Goal: Information Seeking & Learning: Learn about a topic

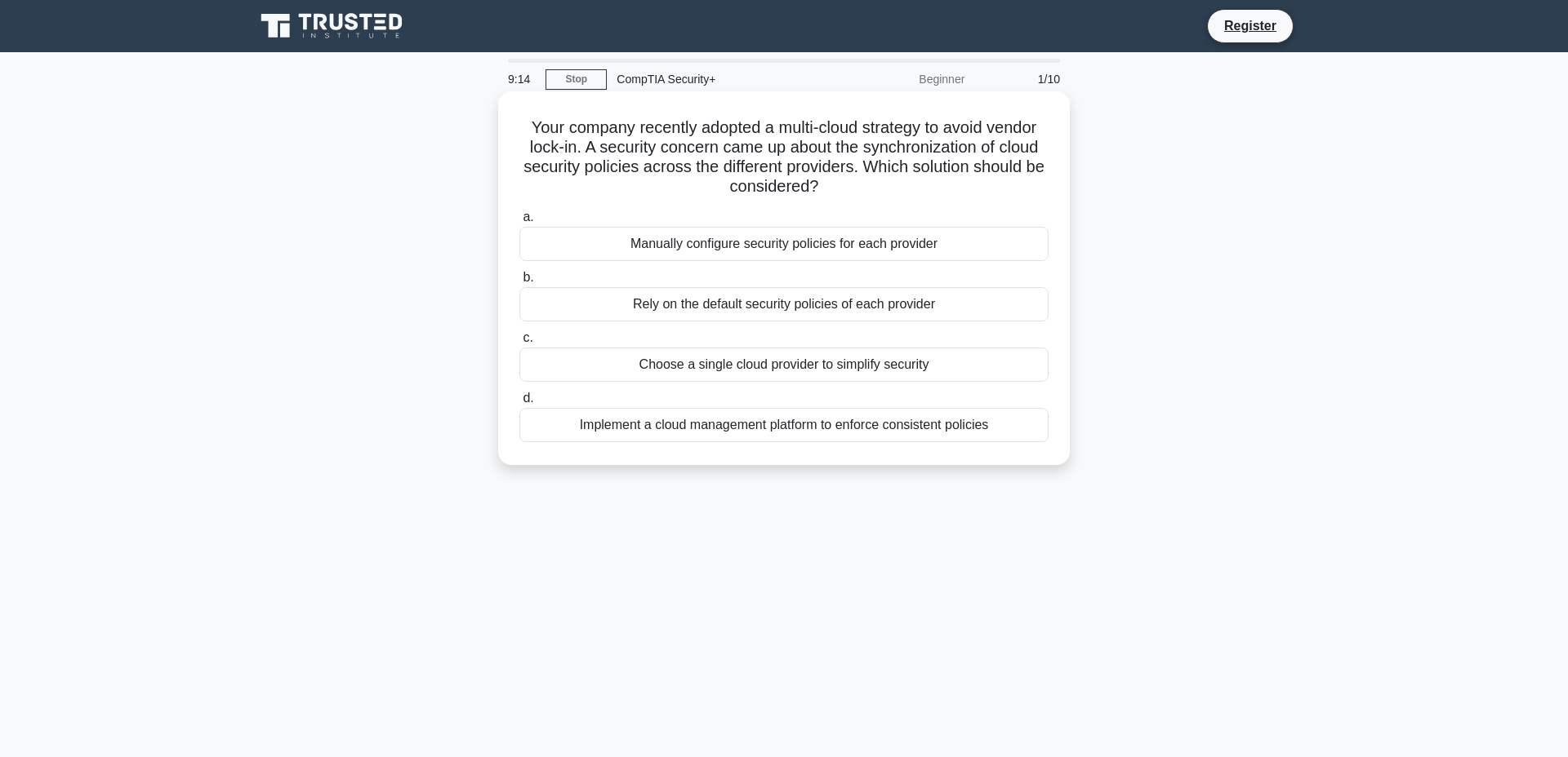
click at [917, 427] on div "Implement a cloud management platform to enforce consistent policies" at bounding box center [784, 425] width 529 height 35
click at [519, 404] on input "d. Implement a cloud management platform to enforce consistent policies" at bounding box center [519, 398] width 0 height 10
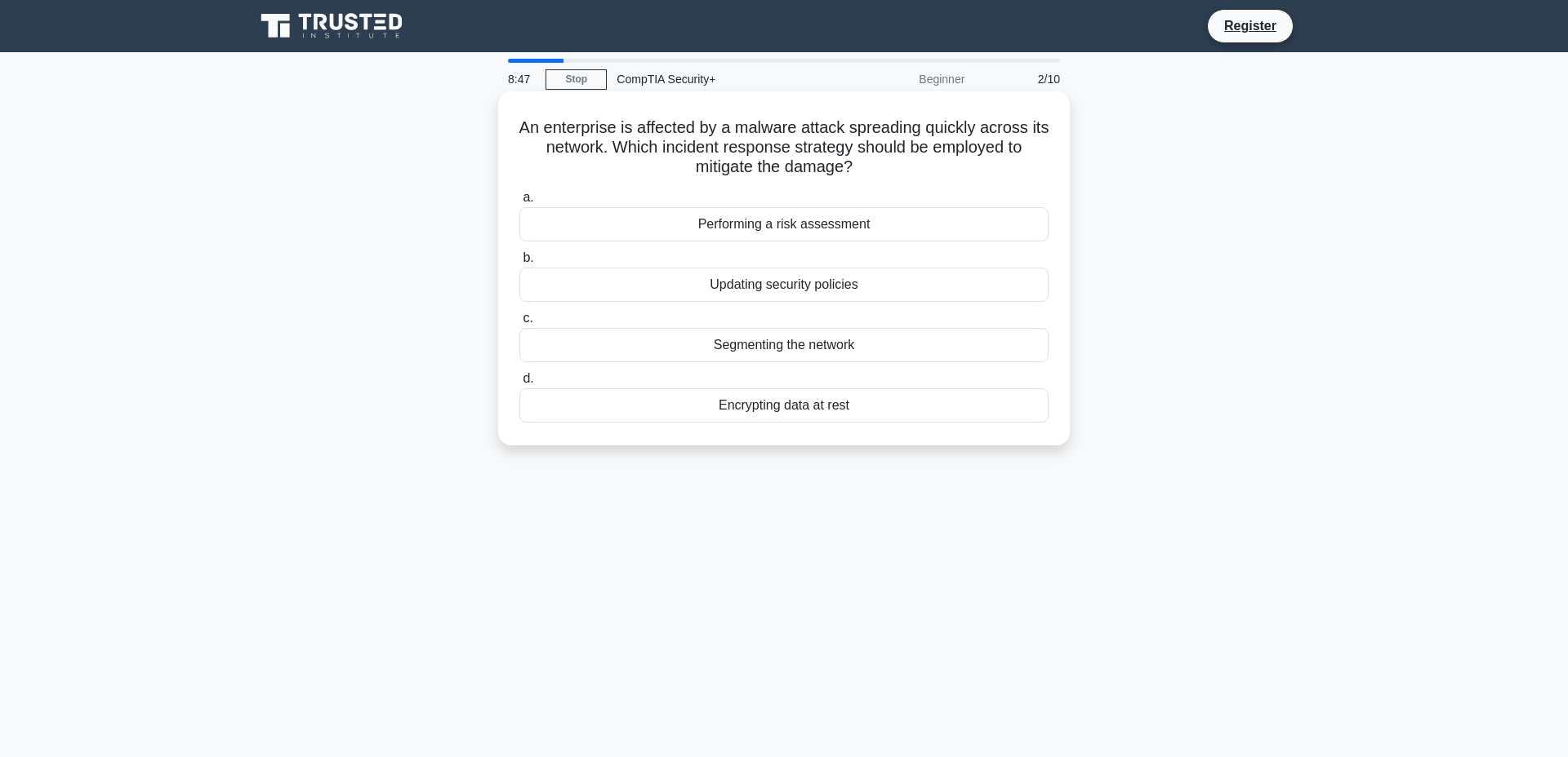
click at [925, 343] on div "Segmenting the network" at bounding box center [784, 345] width 529 height 35
click at [519, 324] on input "c. Segmenting the network" at bounding box center [519, 318] width 0 height 10
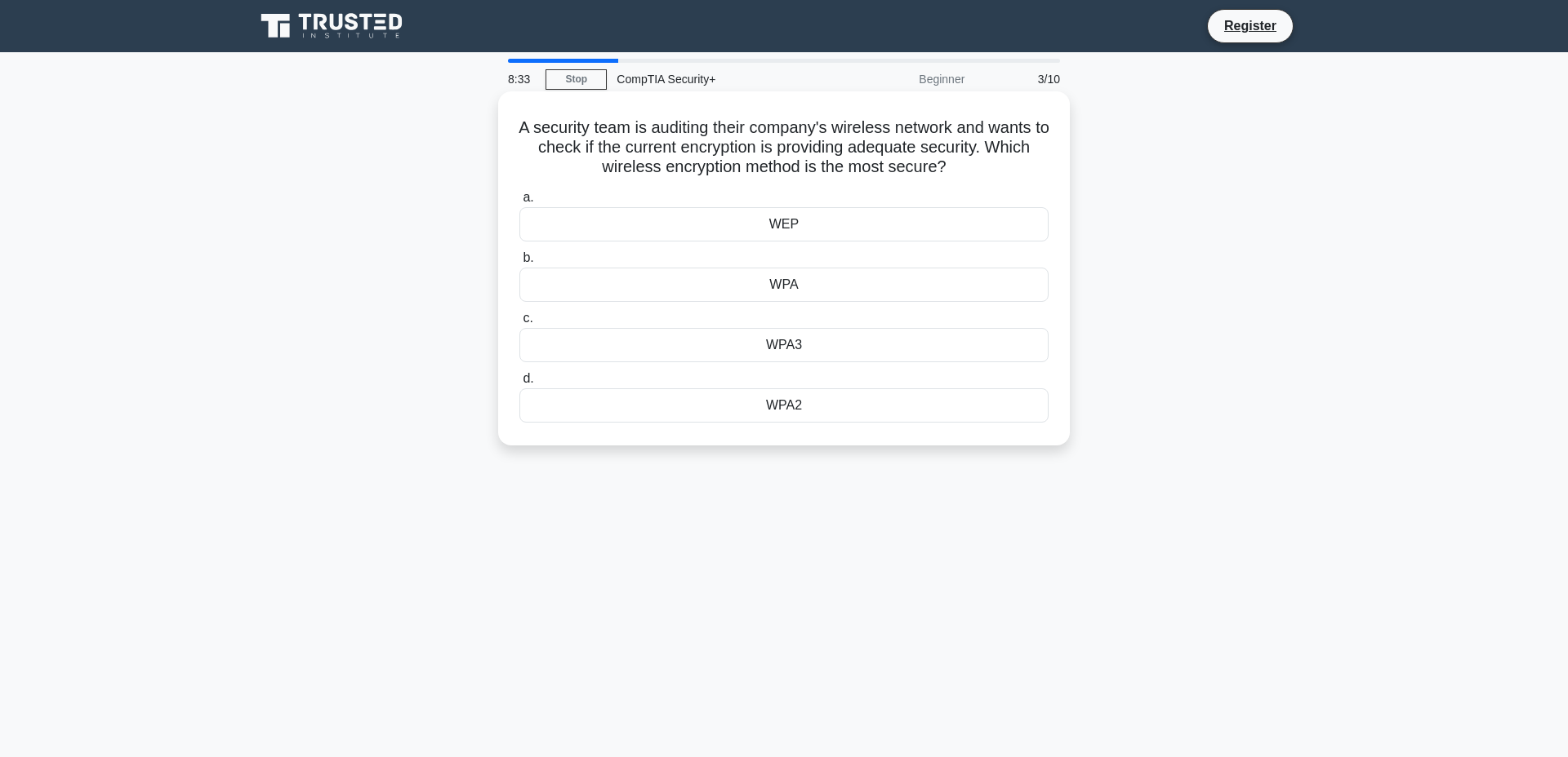
click at [875, 363] on div "WPA3" at bounding box center [784, 345] width 529 height 35
click at [519, 324] on input "c. WPA3" at bounding box center [519, 318] width 0 height 10
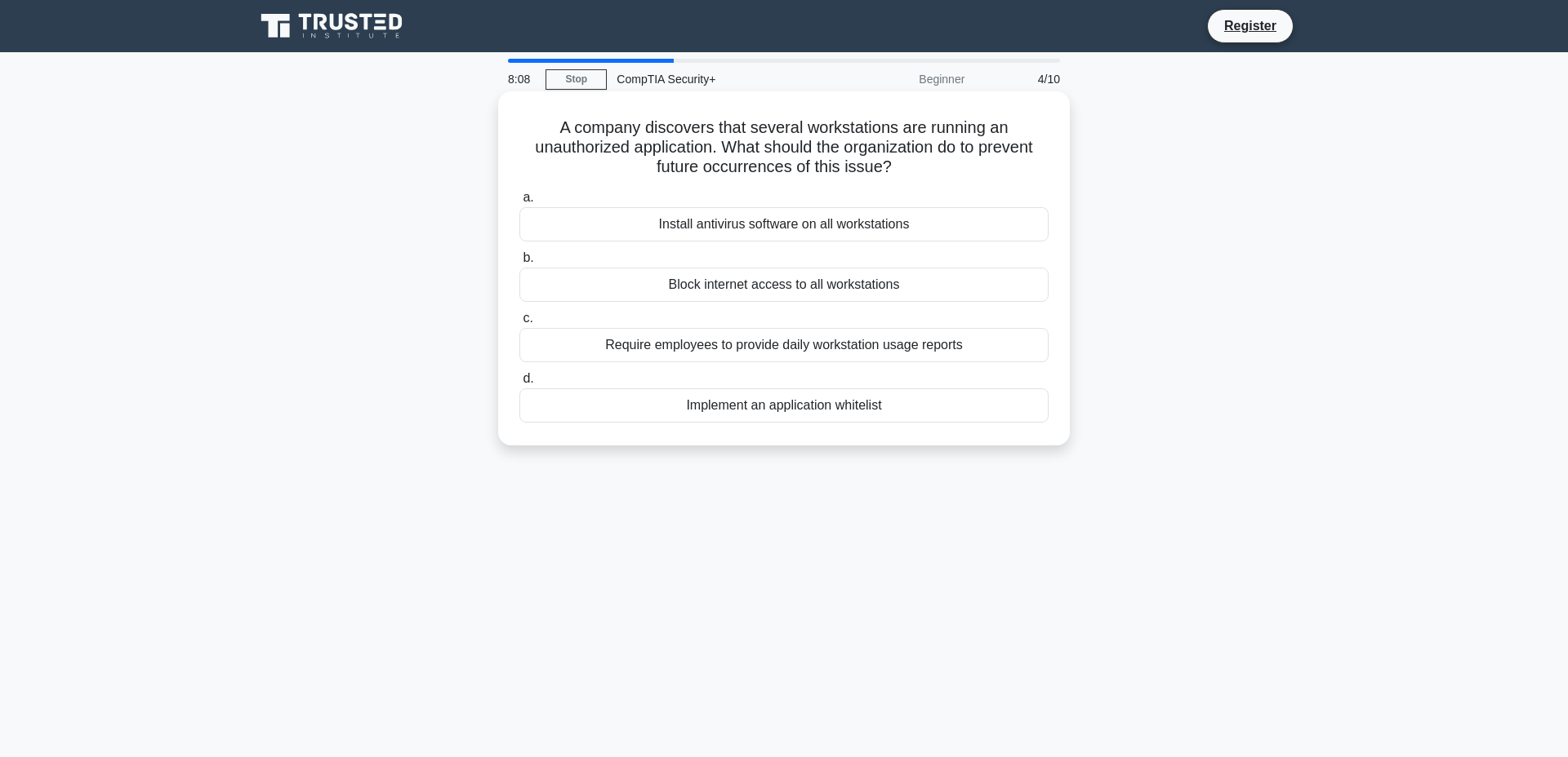
click at [870, 404] on div "Implement an application whitelist" at bounding box center [784, 406] width 529 height 35
click at [519, 384] on input "d. Implement an application whitelist" at bounding box center [519, 378] width 0 height 10
click at [882, 404] on div "Compute and store file hashes and check before and after uploading." at bounding box center [784, 406] width 529 height 35
click at [519, 384] on input "d. Compute and store file hashes and check before and after uploading." at bounding box center [519, 378] width 0 height 10
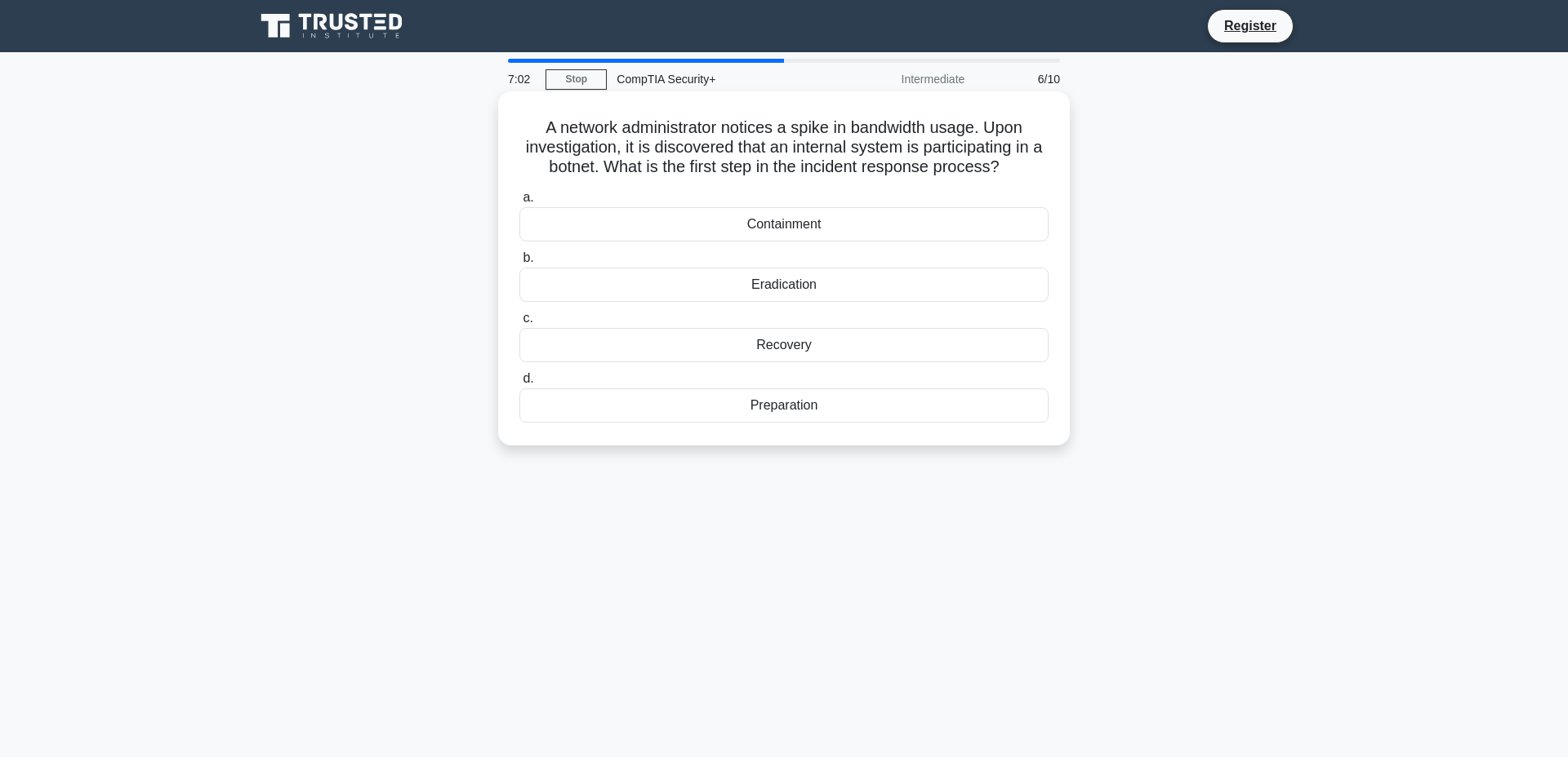
click at [934, 237] on div "Containment" at bounding box center [784, 224] width 529 height 35
click at [519, 203] on input "a. Containment" at bounding box center [519, 197] width 0 height 10
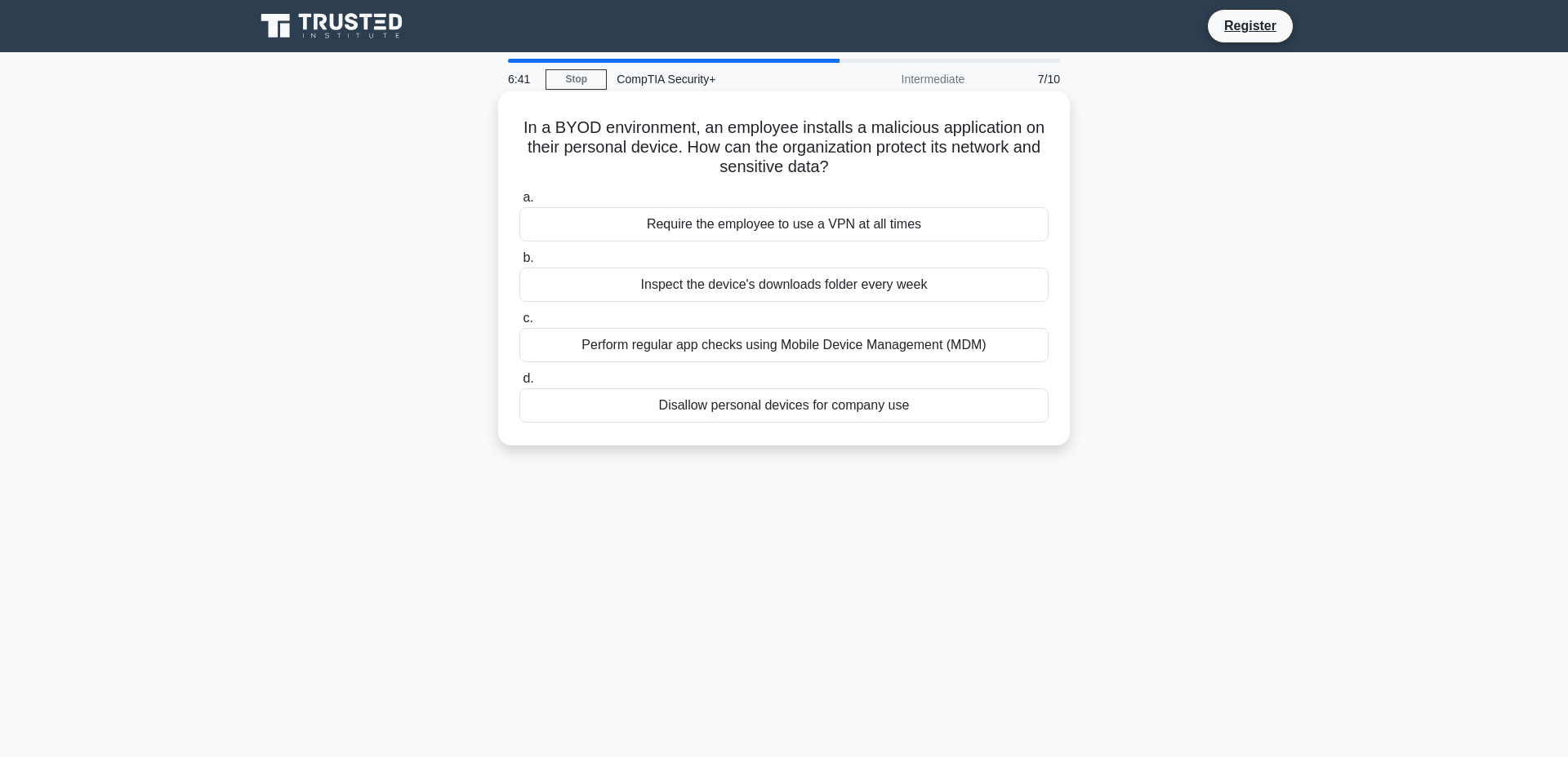
click at [844, 397] on div "Disallow personal devices for company use" at bounding box center [784, 406] width 529 height 35
click at [519, 384] on input "d. Disallow personal devices for company use" at bounding box center [519, 378] width 0 height 10
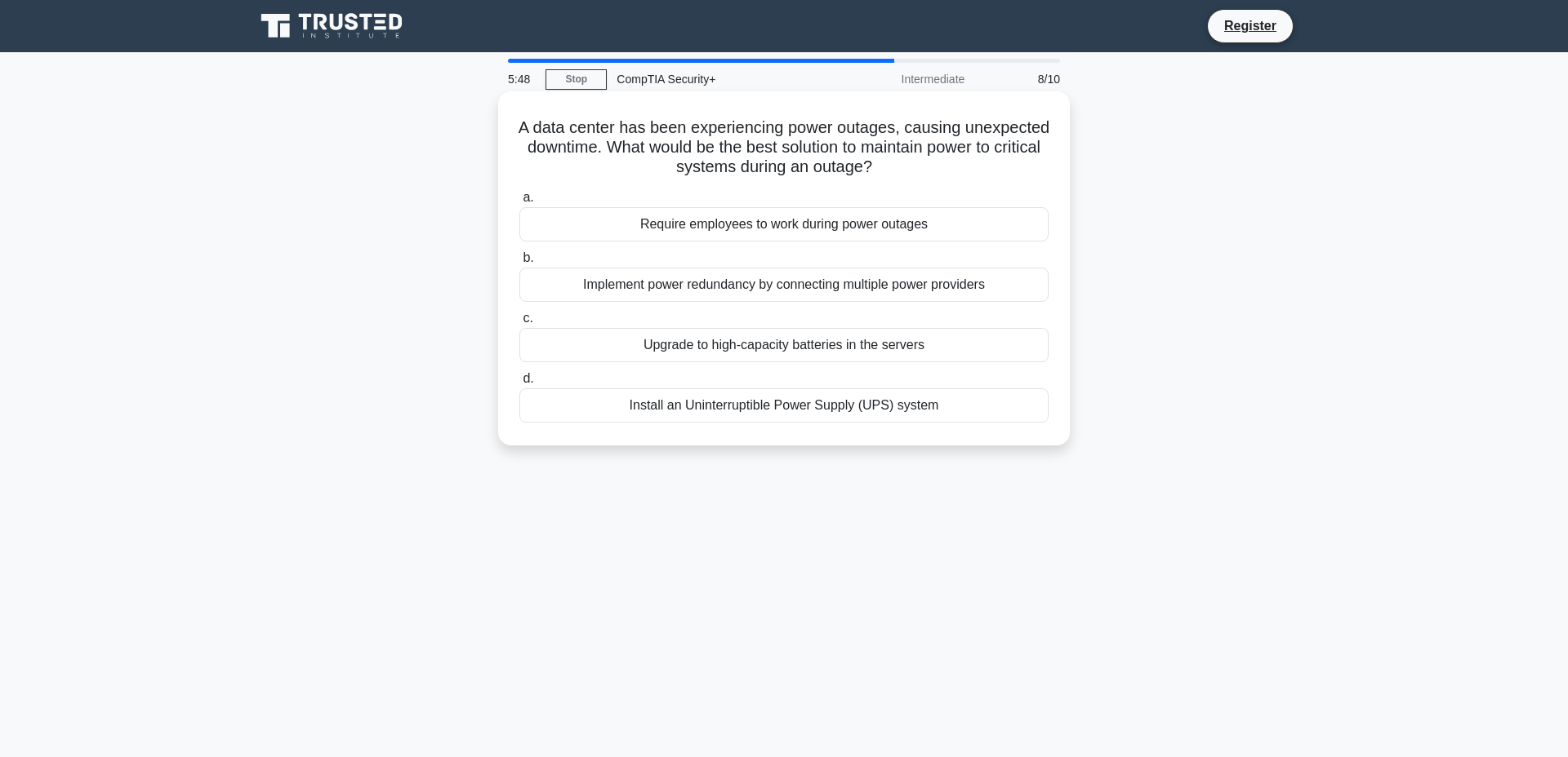
click at [891, 287] on div "Implement power redundancy by connecting multiple power providers" at bounding box center [784, 284] width 529 height 35
click at [519, 264] on input "b. Implement power redundancy by connecting multiple power providers" at bounding box center [519, 258] width 0 height 10
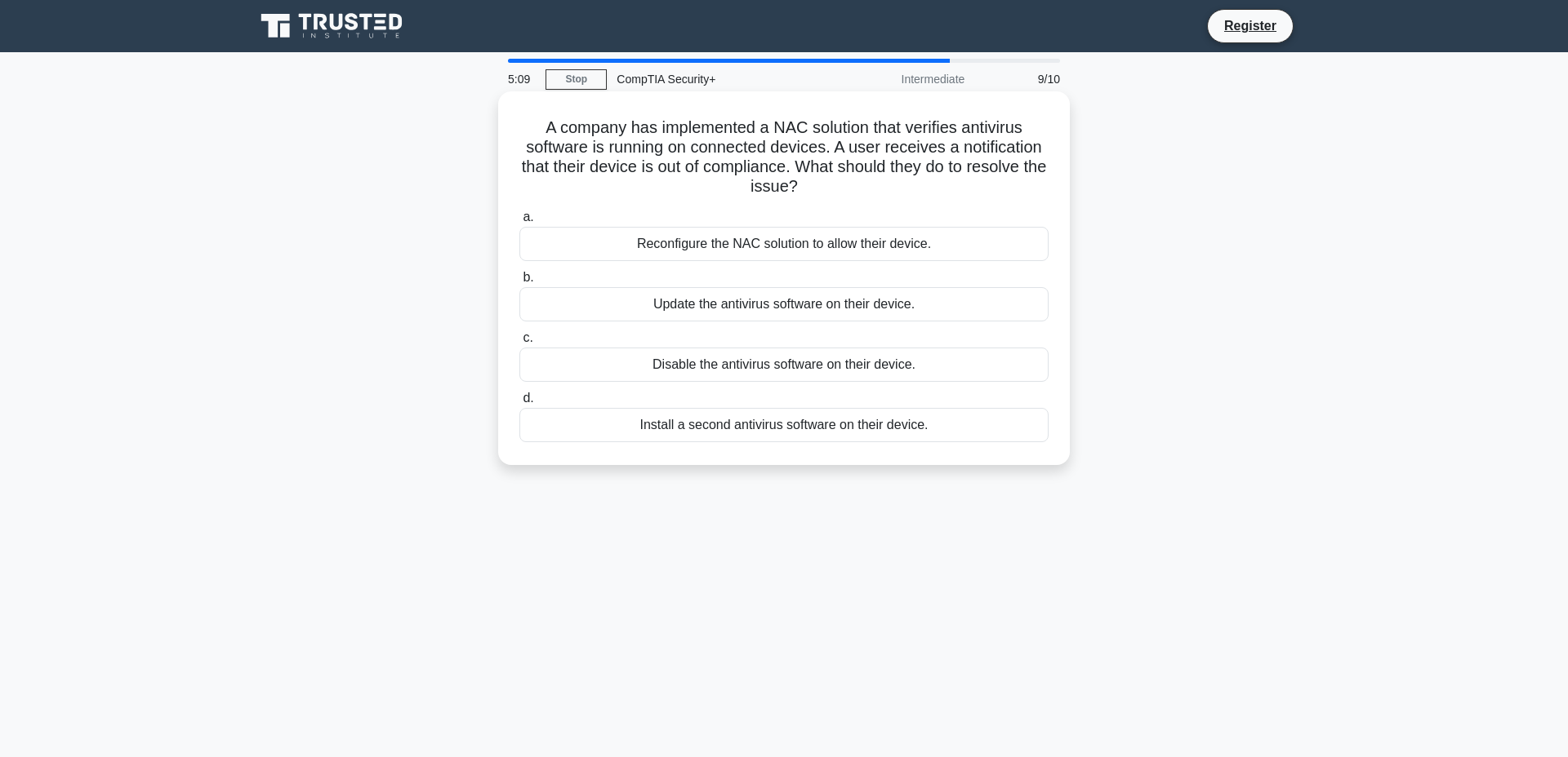
click at [886, 311] on div "Update the antivirus software on their device." at bounding box center [784, 304] width 529 height 35
click at [519, 283] on input "b. Update the antivirus software on their device." at bounding box center [519, 278] width 0 height 10
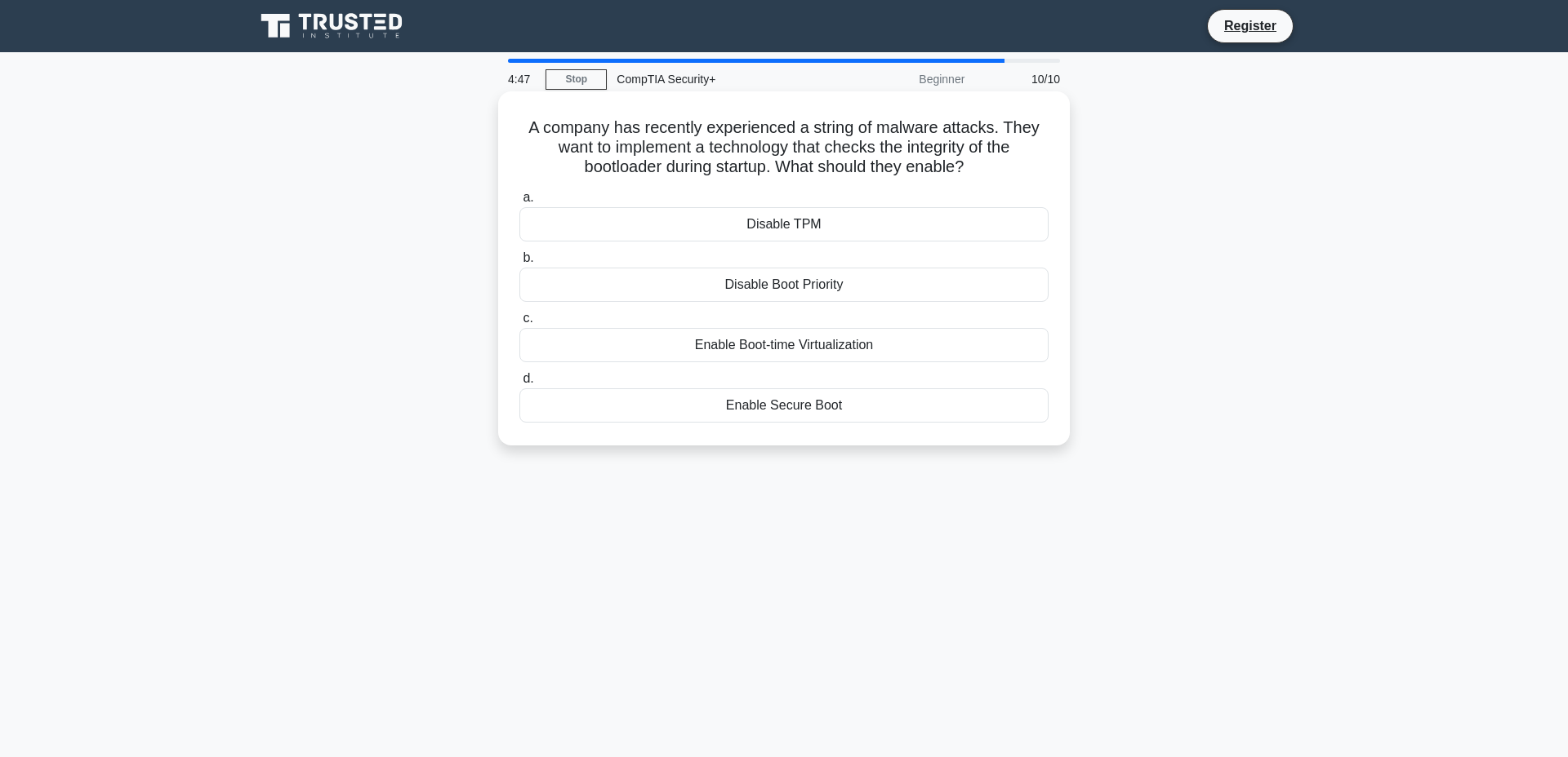
click at [885, 421] on div "Enable Secure Boot" at bounding box center [784, 406] width 529 height 35
click at [519, 384] on input "d. Enable Secure Boot" at bounding box center [519, 378] width 0 height 10
radio input "true"
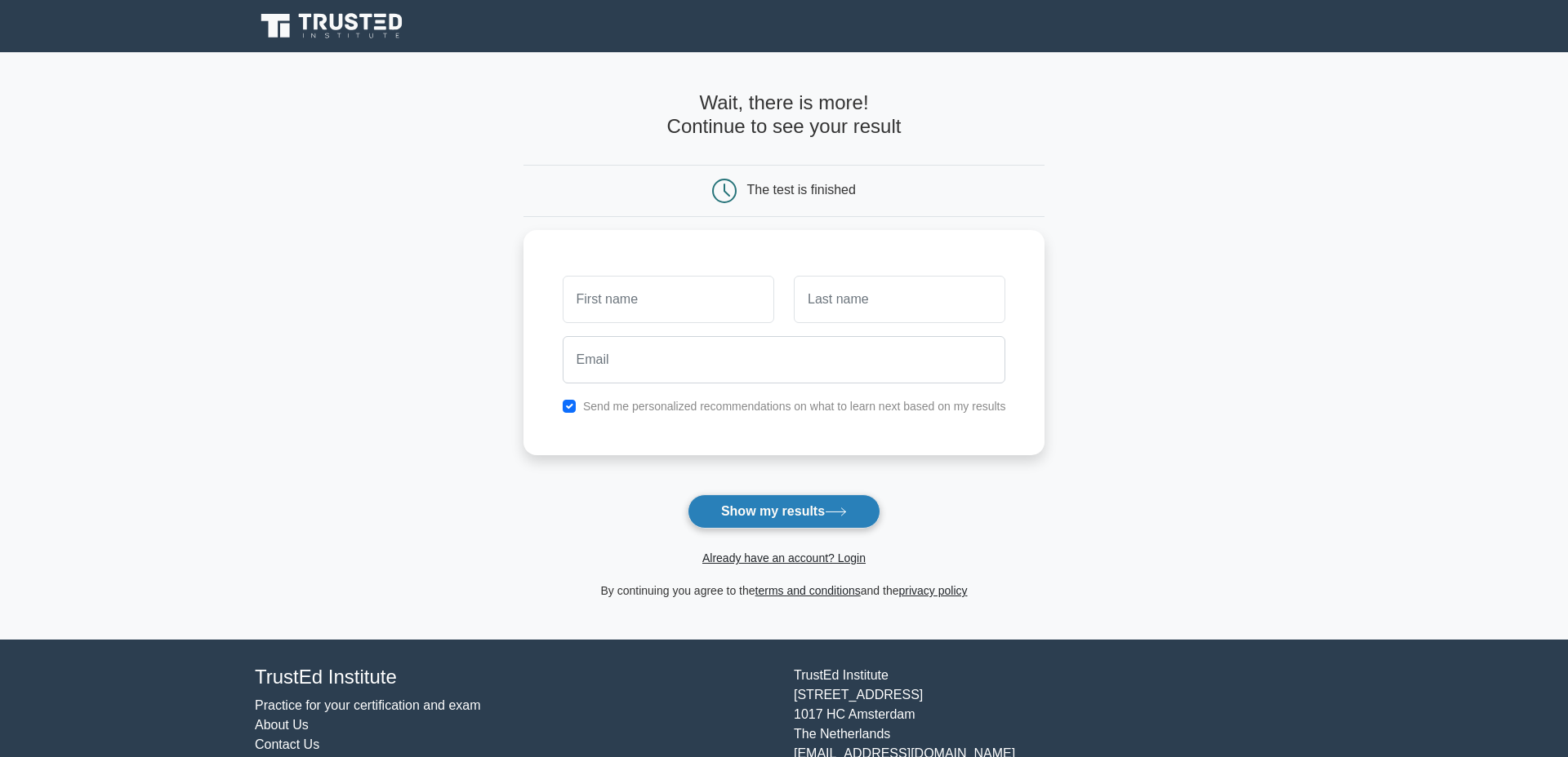
click at [829, 507] on button "Show my results" at bounding box center [784, 511] width 193 height 35
click at [1018, 492] on form "Wait, there is more! Continue to see your result The test is finished and the" at bounding box center [784, 346] width 522 height 509
